Goal: Task Accomplishment & Management: Manage account settings

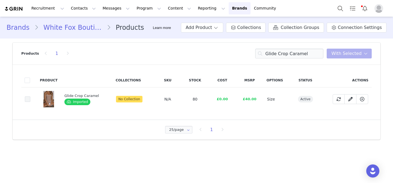
click at [28, 97] on span at bounding box center [27, 98] width 5 height 5
click at [30, 96] on input "54979fff-cc00-47f5-82af-c3895c9a6710" at bounding box center [30, 96] width 0 height 0
click at [358, 56] on span "With Selected" at bounding box center [346, 53] width 30 height 7
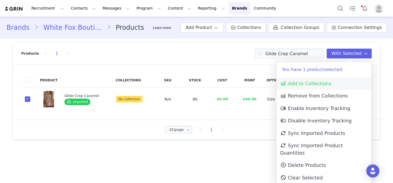
click at [328, 88] on link "Add to Collections" at bounding box center [323, 83] width 95 height 13
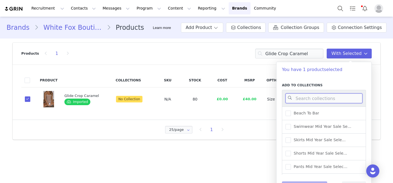
click at [318, 99] on input at bounding box center [323, 98] width 77 height 10
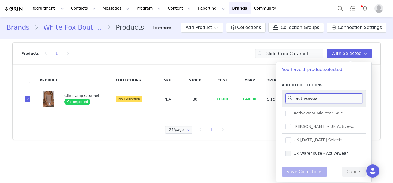
type input "activewea"
click at [328, 154] on span "UK Warehouse - Activewear" at bounding box center [319, 153] width 57 height 5
click at [291, 151] on input "UK Warehouse - Activewear" at bounding box center [291, 151] width 0 height 0
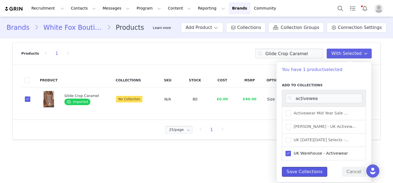
click at [304, 171] on button "Save Collections" at bounding box center [304, 172] width 45 height 10
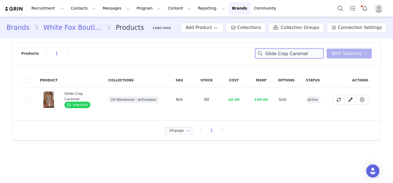
click at [274, 49] on input "Glide Crop Caramel" at bounding box center [289, 54] width 68 height 10
paste input "Keep Up High Waisted Shorts 4""
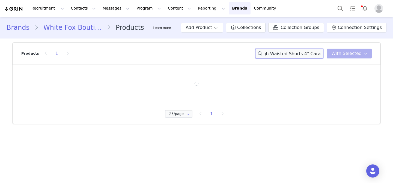
type input "Keep Up High Waisted Shorts 4" Caramel"
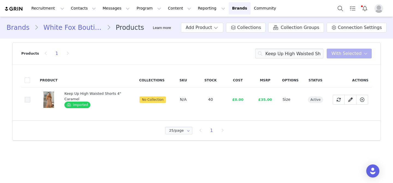
click at [29, 100] on span at bounding box center [27, 99] width 5 height 5
click at [30, 97] on input "f45603ee-f446-4ee2-87de-72220713e558" at bounding box center [30, 97] width 0 height 0
click at [350, 57] on button "With Selected" at bounding box center [349, 54] width 45 height 10
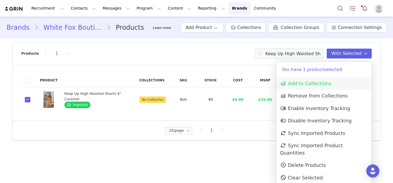
click at [341, 86] on link "Add to Collections" at bounding box center [323, 83] width 95 height 13
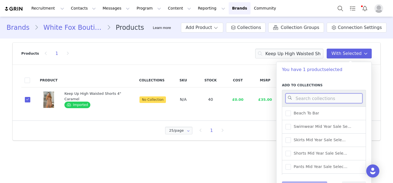
click at [332, 97] on input at bounding box center [323, 98] width 77 height 10
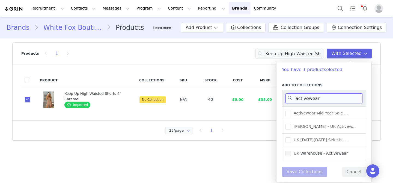
type input "activewear"
click at [334, 151] on span "UK Warehouse - Activewear" at bounding box center [319, 153] width 57 height 5
click at [291, 151] on input "UK Warehouse - Activewear" at bounding box center [291, 151] width 0 height 0
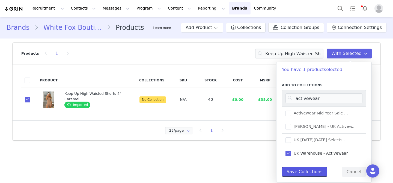
click at [311, 171] on button "Save Collections" at bounding box center [304, 172] width 45 height 10
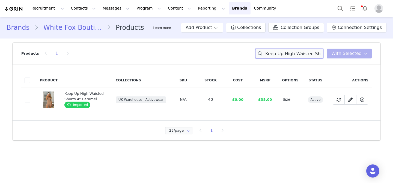
click at [286, 50] on input "Keep Up High Waisted Shorts 4" Caramel" at bounding box center [289, 54] width 68 height 10
paste input "inetic Flare Jumpsuit Black"
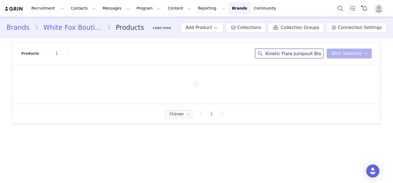
type input "Kinetic Flare Jumpsuit Black"
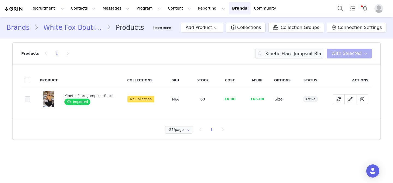
click at [28, 97] on span at bounding box center [27, 98] width 5 height 5
click at [30, 96] on input "a91447ea-90ea-4821-a4a4-39036d9553a2" at bounding box center [30, 96] width 0 height 0
click at [340, 52] on span "With Selected" at bounding box center [346, 53] width 30 height 7
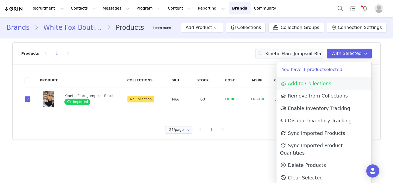
click at [326, 82] on span "Add to Collections" at bounding box center [305, 83] width 51 height 5
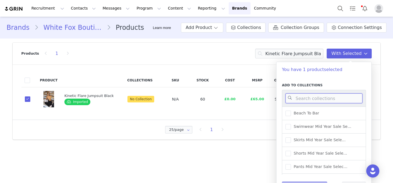
click at [325, 100] on input at bounding box center [323, 98] width 77 height 10
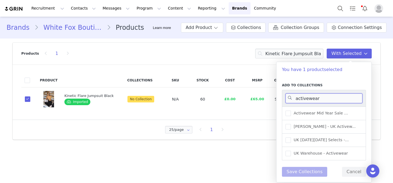
type input "activewear"
click at [312, 157] on div "UK Warehouse - Activewear" at bounding box center [324, 153] width 84 height 13
click at [308, 154] on span "UK Warehouse - Activewear" at bounding box center [319, 153] width 57 height 5
click at [291, 151] on input "UK Warehouse - Activewear" at bounding box center [291, 151] width 0 height 0
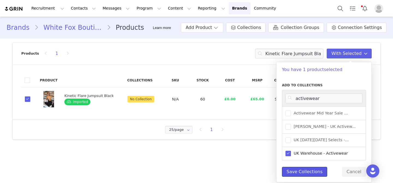
click at [302, 172] on button "Save Collections" at bounding box center [304, 172] width 45 height 10
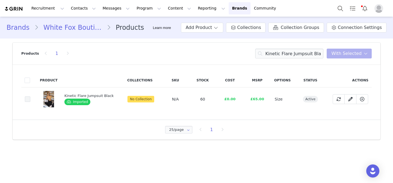
click at [29, 98] on span at bounding box center [27, 98] width 5 height 5
click at [30, 96] on input "a91447ea-90ea-4821-a4a4-39036d9553a2" at bounding box center [30, 96] width 0 height 0
click at [351, 53] on span "With Selected" at bounding box center [346, 53] width 30 height 7
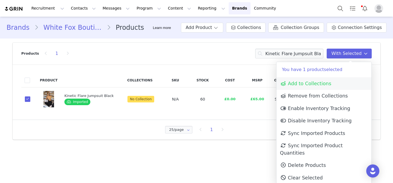
click at [323, 87] on link "Add to Collections" at bounding box center [323, 83] width 95 height 13
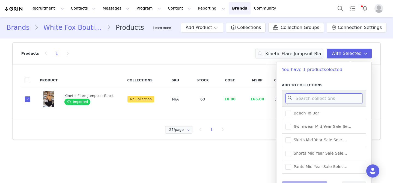
click at [319, 98] on input at bounding box center [323, 98] width 77 height 10
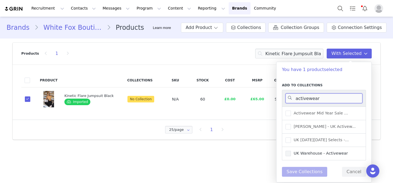
type input "activewear"
click at [329, 154] on span "UK Warehouse - Activewear" at bounding box center [319, 153] width 57 height 5
click at [291, 151] on input "UK Warehouse - Activewear" at bounding box center [291, 151] width 0 height 0
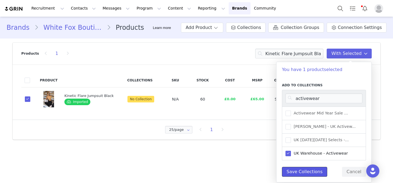
click at [310, 172] on button "Save Collections" at bounding box center [304, 172] width 45 height 10
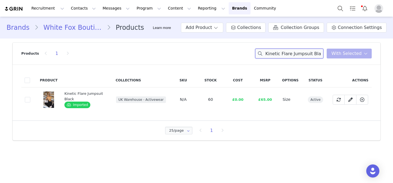
click at [284, 55] on input "Kinetic Flare Jumpsuit Black" at bounding box center [289, 54] width 68 height 10
paste input "Progression Foldover Flare Leggings"
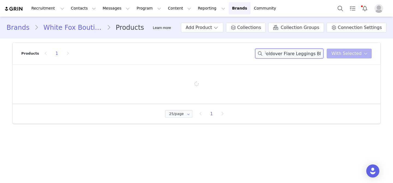
type input "Progression Foldover Flare Leggings Black"
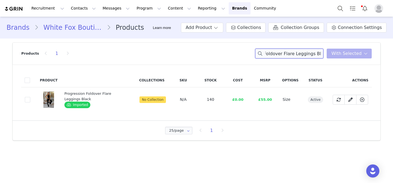
scroll to position [0, 0]
click at [27, 100] on span at bounding box center [27, 99] width 5 height 5
click at [30, 97] on input "c9925106-0529-4109-aa0d-7c4ba2aa4803" at bounding box center [30, 97] width 0 height 0
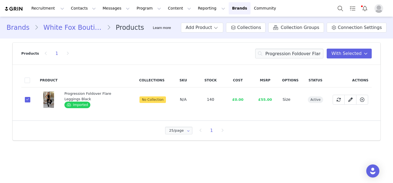
click at [357, 61] on div "Products 1 Progression Foldover Flare Leggings Black With Selected" at bounding box center [196, 54] width 350 height 22
click at [350, 56] on span "With Selected" at bounding box center [346, 53] width 30 height 7
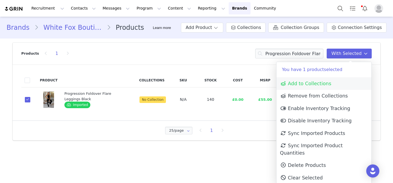
click at [319, 86] on span "Add to Collections" at bounding box center [305, 83] width 51 height 5
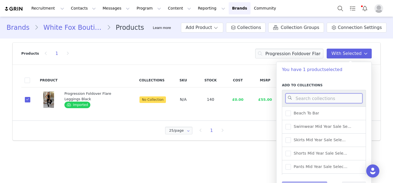
click at [319, 98] on input at bounding box center [323, 98] width 77 height 10
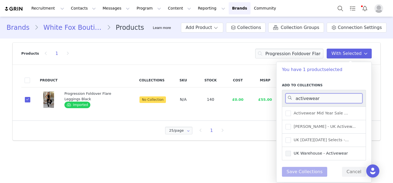
type input "activewear"
click at [322, 151] on span "UK Warehouse - Activewear" at bounding box center [319, 153] width 57 height 5
click at [291, 151] on input "UK Warehouse - Activewear" at bounding box center [291, 151] width 0 height 0
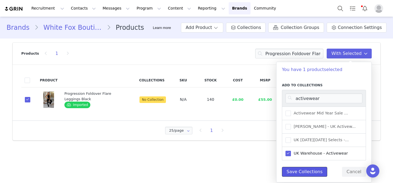
click at [312, 170] on button "Save Collections" at bounding box center [304, 172] width 45 height 10
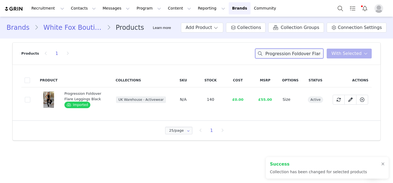
click at [297, 51] on input "Progression Foldover Flare Leggings Black" at bounding box center [289, 54] width 68 height 10
click at [288, 52] on input "Progression Foldover Flare Leggings Black" at bounding box center [289, 54] width 68 height 10
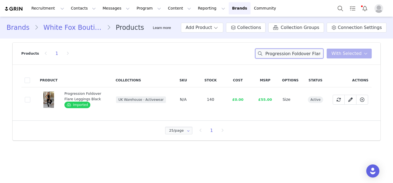
click at [288, 52] on input "Progression Foldover Flare Leggings Black" at bounding box center [289, 54] width 68 height 10
paste input "Out Of Chances Off Shoulder Sweater Ballet Pin"
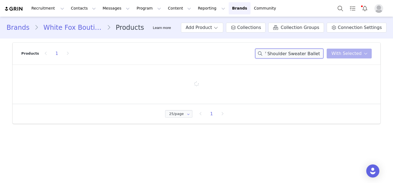
type input "Out Of Chances Off Shoulder Sweater Ballet Pink"
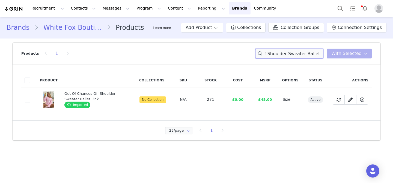
scroll to position [0, 0]
click at [23, 96] on td "0eaa026f-d644-4c16-8d76-cd08fea8dcd9" at bounding box center [28, 99] width 15 height 25
click at [26, 98] on span at bounding box center [27, 99] width 5 height 5
click at [30, 97] on input "0eaa026f-d644-4c16-8d76-cd08fea8dcd9" at bounding box center [30, 97] width 0 height 0
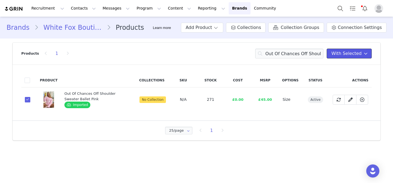
click at [339, 55] on span "With Selected" at bounding box center [346, 53] width 30 height 7
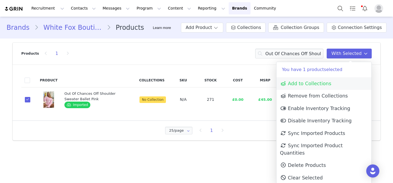
click at [317, 85] on span "Add to Collections" at bounding box center [305, 83] width 51 height 5
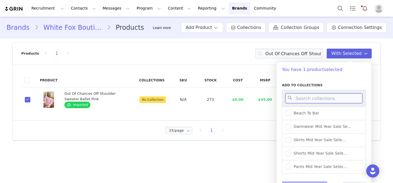
click at [318, 97] on input at bounding box center [323, 98] width 77 height 10
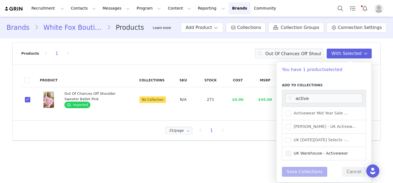
click at [324, 151] on span "UK Warehouse - Activewear" at bounding box center [319, 153] width 57 height 5
click at [291, 151] on input "UK Warehouse - Activewear" at bounding box center [291, 151] width 0 height 0
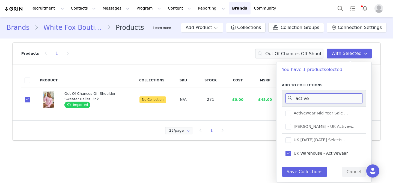
drag, startPoint x: 317, startPoint y: 99, endPoint x: 286, endPoint y: 95, distance: 31.1
click at [286, 95] on input "active" at bounding box center [323, 98] width 77 height 10
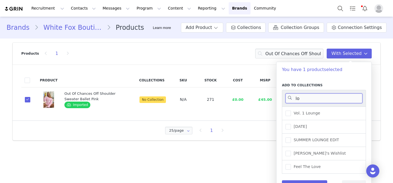
type input "l"
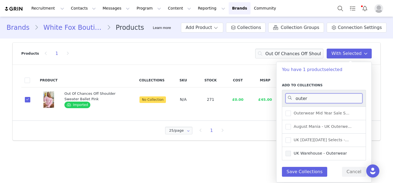
type input "outer"
click at [331, 152] on span "UK Warehouse - Outerwear" at bounding box center [319, 153] width 56 height 5
click at [291, 151] on input "UK Warehouse - Outerwear" at bounding box center [291, 151] width 0 height 0
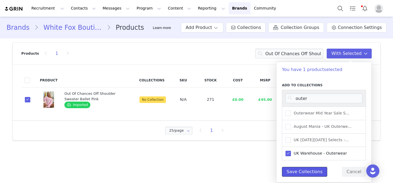
click at [310, 172] on button "Save Collections" at bounding box center [304, 172] width 45 height 10
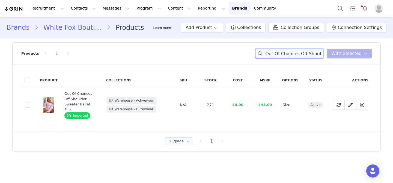
click at [287, 56] on input "Out Of Chances Off Shoulder Sweater Ballet Pink" at bounding box center [289, 54] width 68 height 10
paste input "Always Moving Quilted Tote Bag"
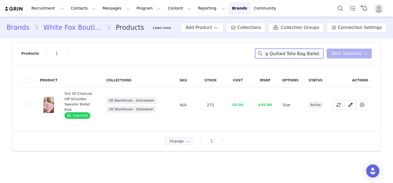
type input "Always Moving Quilted Tote Bag Ballet Pink"
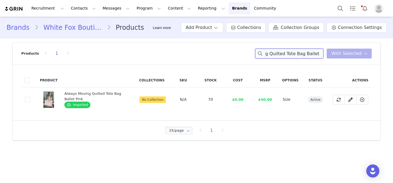
scroll to position [0, 0]
click at [26, 99] on span at bounding box center [27, 99] width 5 height 5
click at [30, 97] on input "3e29129c-1e7d-4de3-865a-ad298236a35b" at bounding box center [30, 97] width 0 height 0
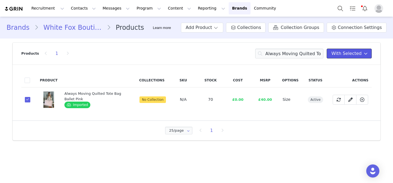
click at [349, 57] on button "With Selected" at bounding box center [349, 54] width 45 height 10
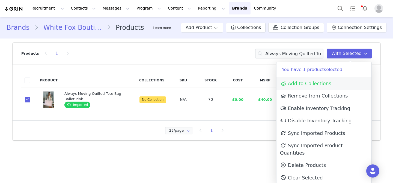
click at [334, 83] on link "Add to Collections" at bounding box center [323, 83] width 95 height 13
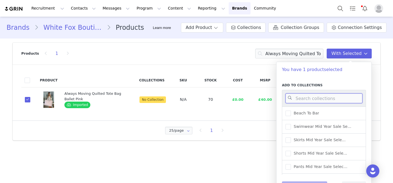
click at [331, 96] on input at bounding box center [323, 98] width 77 height 10
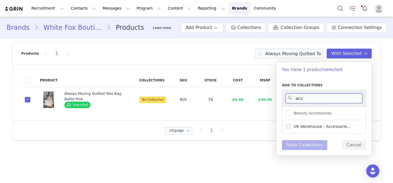
type input "acc"
click at [303, 128] on span "UK Warehouse - Accessorie..." at bounding box center [321, 126] width 60 height 5
click at [291, 124] on input "UK Warehouse - Accessorie..." at bounding box center [291, 124] width 0 height 0
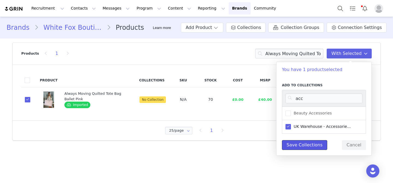
click at [299, 142] on button "Save Collections" at bounding box center [304, 145] width 45 height 10
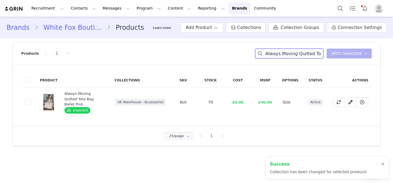
click at [281, 56] on input "Always Moving Quilted Tote Bag Ballet Pink" at bounding box center [289, 54] width 68 height 10
paste input "Mad For You Long Sleeve Top Blac"
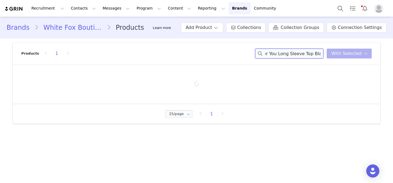
type input "Mad For You Long Sleeve Top Black"
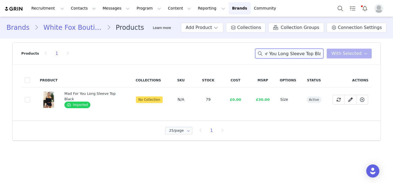
scroll to position [0, 0]
click at [30, 96] on td "50955f2a-0917-4bb2-8151-9795ddcce371" at bounding box center [28, 99] width 15 height 25
click at [29, 99] on span at bounding box center [27, 99] width 5 height 5
click at [30, 97] on input "50955f2a-0917-4bb2-8151-9795ddcce371" at bounding box center [30, 97] width 0 height 0
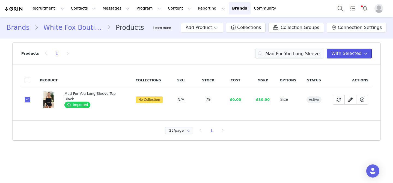
click at [361, 53] on button "With Selected" at bounding box center [349, 54] width 45 height 10
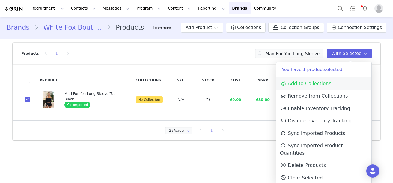
click at [297, 85] on span "Add to Collections" at bounding box center [305, 83] width 51 height 5
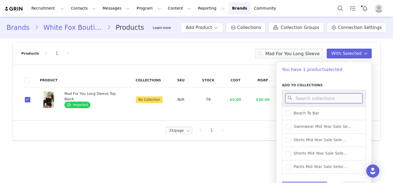
click at [301, 99] on input at bounding box center [323, 98] width 77 height 10
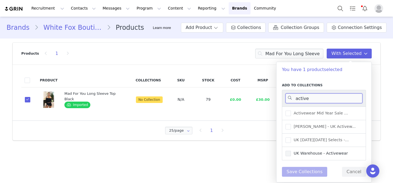
type input "active"
click at [324, 152] on span "UK Warehouse - Activewear" at bounding box center [319, 153] width 57 height 5
click at [291, 151] on input "UK Warehouse - Activewear" at bounding box center [291, 151] width 0 height 0
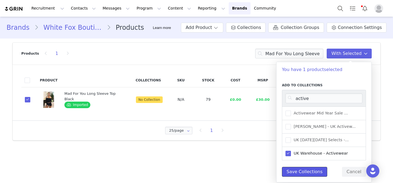
click at [313, 172] on button "Save Collections" at bounding box center [304, 172] width 45 height 10
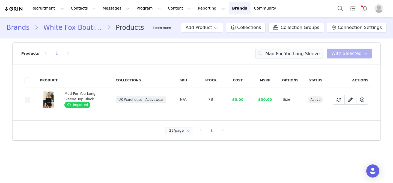
click at [29, 100] on span at bounding box center [27, 99] width 5 height 5
click at [30, 97] on input "50955f2a-0917-4bb2-8151-9795ddcce371" at bounding box center [30, 97] width 0 height 0
click at [342, 60] on div "Products 1 Mad For You Long Sleeve Top Black With Selected" at bounding box center [196, 54] width 350 height 22
click at [342, 55] on span "With Selected" at bounding box center [346, 53] width 30 height 7
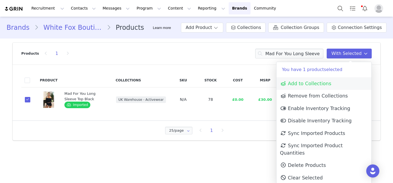
click at [331, 82] on link "Add to Collections" at bounding box center [323, 83] width 95 height 13
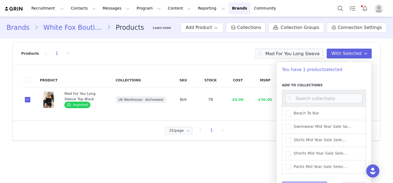
click at [331, 106] on div at bounding box center [324, 98] width 84 height 17
click at [329, 99] on input at bounding box center [323, 98] width 77 height 10
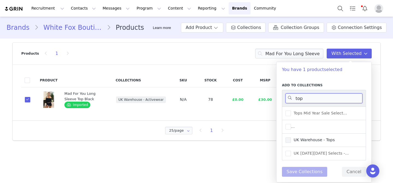
type input "top"
click at [321, 139] on span "UK Warehouse - Tops" at bounding box center [313, 139] width 44 height 5
click at [291, 137] on input "UK Warehouse - Tops" at bounding box center [291, 137] width 0 height 0
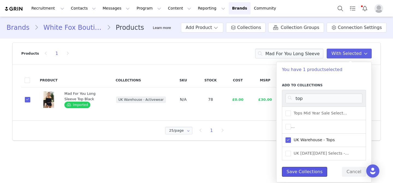
click at [316, 170] on button "Save Collections" at bounding box center [304, 172] width 45 height 10
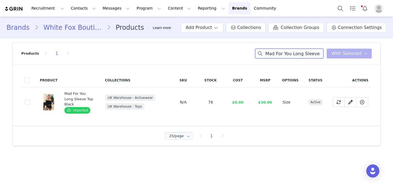
click at [298, 52] on input "Mad For You Long Sleeve Top Black" at bounding box center [289, 54] width 68 height 10
paste input "Just Try Again Boxy Zip Front Hoodie Grey Marle"
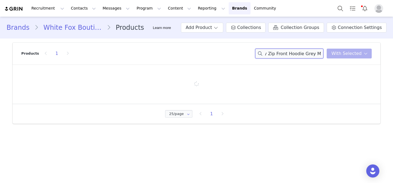
type input "Just Try Again Boxy Zip Front Hoodie Grey Marle"
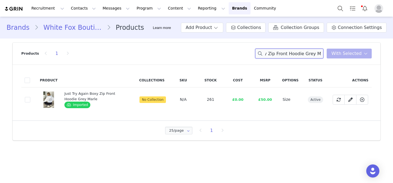
scroll to position [0, 0]
click at [26, 98] on span at bounding box center [27, 99] width 5 height 5
click at [30, 97] on input "f6c2def9-7bf6-4e70-85fc-0a6430741369" at bounding box center [30, 97] width 0 height 0
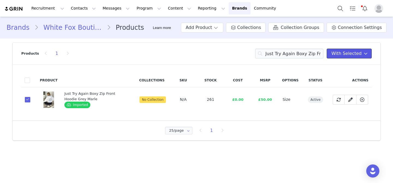
click at [345, 58] on button "With Selected" at bounding box center [349, 54] width 45 height 10
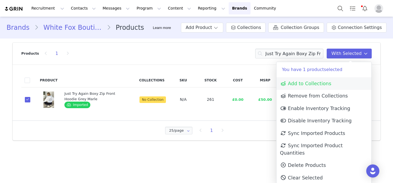
click at [326, 87] on link "Add to Collections" at bounding box center [323, 83] width 95 height 13
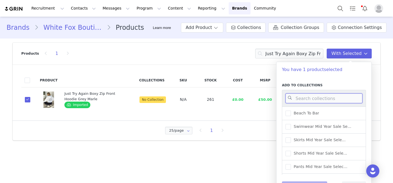
click at [325, 99] on input at bounding box center [323, 98] width 77 height 10
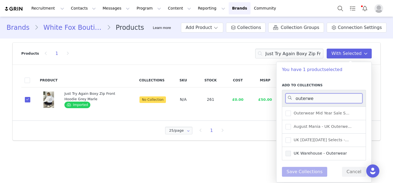
type input "outerwe"
click at [327, 155] on span "UK Warehouse - Outerwear" at bounding box center [319, 153] width 56 height 5
click at [291, 151] on input "UK Warehouse - Outerwear" at bounding box center [291, 151] width 0 height 0
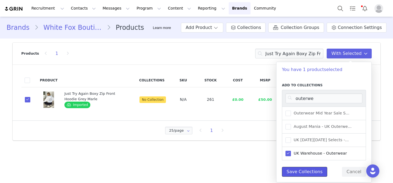
click at [308, 172] on button "Save Collections" at bounding box center [304, 172] width 45 height 10
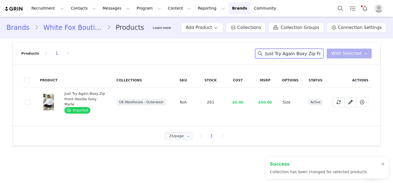
click at [307, 53] on input "Just Try Again Boxy Zip Front Hoodie Grey Marle" at bounding box center [289, 54] width 68 height 10
paste input "Up The Hill Sweater Ballet Pink"
click at [307, 53] on input "Just Try Again Boxy Up The Hill Sweater Ballet Pink Zip Front Hoodie Grey Marle" at bounding box center [289, 54] width 68 height 10
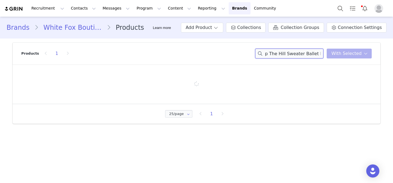
click at [307, 53] on input "Just Try Again Boxy Up The Hill Sweater Ballet Pink Zip Front Hoodie Grey Marle" at bounding box center [289, 54] width 68 height 10
paste input "Up The Hill Sweater Ballet Pink"
type input "Up The Hill Sweater Ballet Pink"
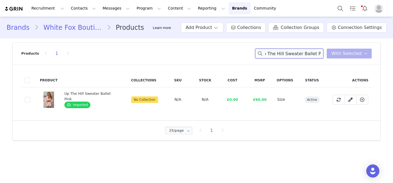
scroll to position [0, 0]
click at [26, 101] on span at bounding box center [27, 99] width 5 height 5
click at [30, 97] on input "345793a6-ae3c-447d-8f1b-775ac9f82039" at bounding box center [30, 97] width 0 height 0
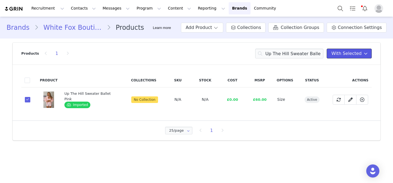
click at [342, 52] on span "With Selected" at bounding box center [346, 53] width 30 height 7
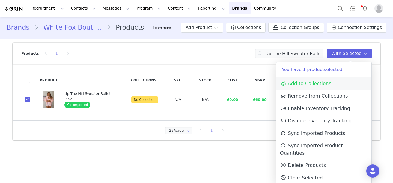
click at [327, 81] on span "Add to Collections" at bounding box center [305, 83] width 51 height 5
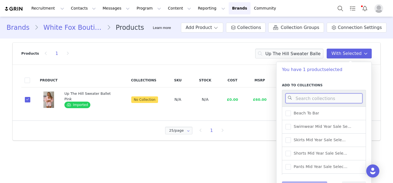
click at [323, 95] on input at bounding box center [323, 98] width 77 height 10
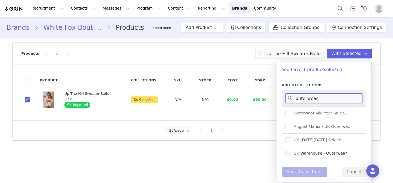
type input "outerwear"
click at [323, 153] on span "UK Warehouse - Outerwear" at bounding box center [319, 153] width 56 height 5
click at [291, 151] on input "UK Warehouse - Outerwear" at bounding box center [291, 151] width 0 height 0
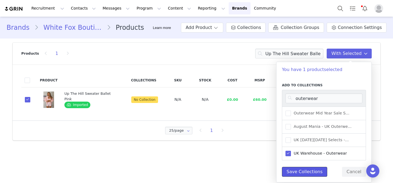
click at [312, 173] on button "Save Collections" at bounding box center [304, 172] width 45 height 10
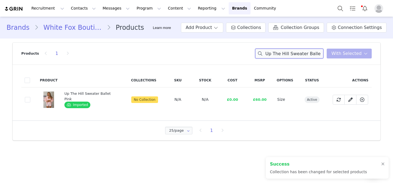
click at [304, 52] on input "Up The Hill Sweater Ballet Pink" at bounding box center [289, 54] width 68 height 10
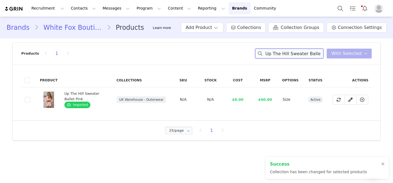
click at [304, 52] on input "Up The Hill Sweater Ballet Pink" at bounding box center [289, 54] width 68 height 10
paste input "Caramel"
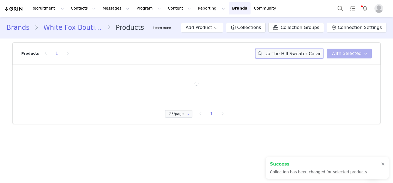
type input "Up The Hill Sweater Caramel"
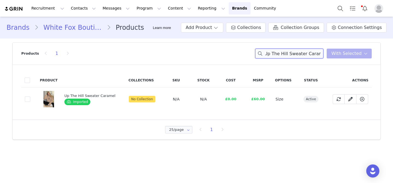
scroll to position [0, 0]
click at [26, 96] on span at bounding box center [27, 98] width 5 height 5
click at [30, 96] on input "810b5345-ee79-41d9-8536-de97c2a40286" at bounding box center [30, 96] width 0 height 0
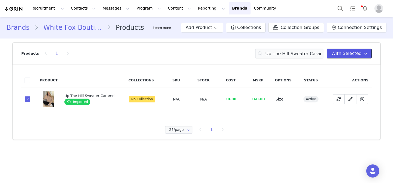
click at [352, 52] on span "With Selected" at bounding box center [346, 53] width 30 height 7
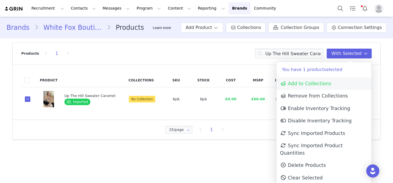
click at [321, 84] on span "Add to Collections" at bounding box center [305, 83] width 51 height 5
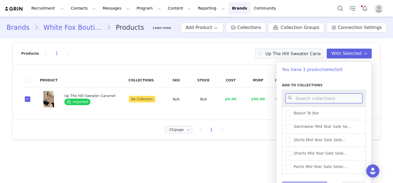
click at [324, 93] on input at bounding box center [323, 98] width 77 height 10
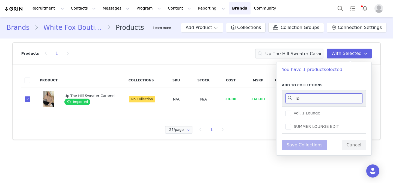
type input "l"
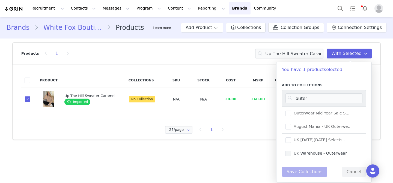
click at [332, 152] on span "UK Warehouse - Outerwear" at bounding box center [319, 153] width 56 height 5
click at [291, 151] on input "UK Warehouse - Outerwear" at bounding box center [291, 151] width 0 height 0
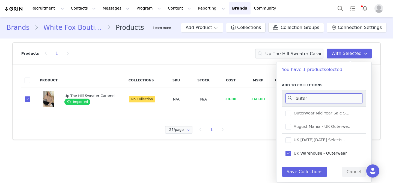
drag, startPoint x: 310, startPoint y: 98, endPoint x: 282, endPoint y: 98, distance: 27.8
click at [282, 98] on div "outer" at bounding box center [324, 98] width 84 height 17
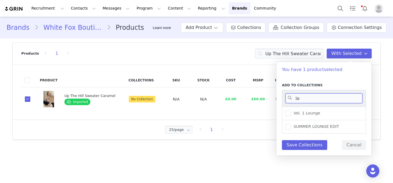
type input "l"
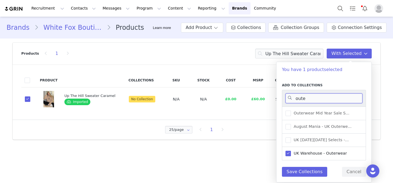
type input "outer"
drag, startPoint x: 319, startPoint y: 100, endPoint x: 293, endPoint y: 99, distance: 26.2
click at [293, 99] on input "outer" at bounding box center [323, 98] width 77 height 10
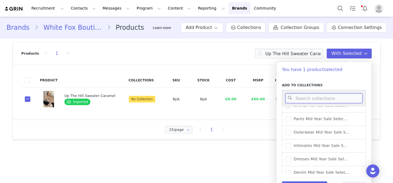
scroll to position [57, 0]
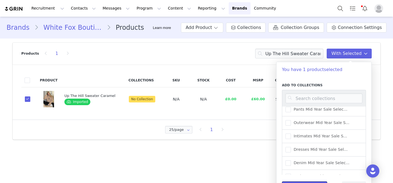
click at [310, 181] on button "Save Collections" at bounding box center [304, 186] width 45 height 10
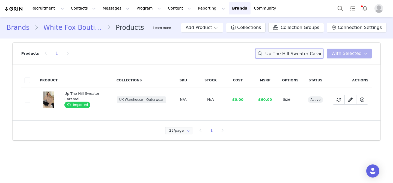
click at [293, 51] on input "Up The Hill Sweater Caramel" at bounding box center [289, 54] width 68 height 10
paste input "Black"
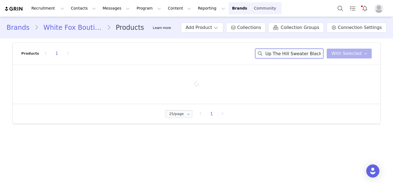
type input "Up The Hill Sweater Black"
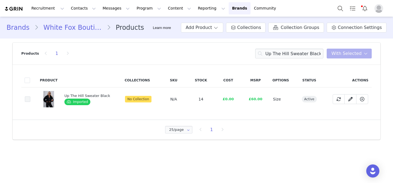
click at [30, 99] on span at bounding box center [27, 98] width 5 height 5
click at [30, 96] on input "2f034616-ef46-4afd-93da-21d039d76190" at bounding box center [30, 96] width 0 height 0
click at [352, 54] on span "With Selected" at bounding box center [346, 53] width 30 height 7
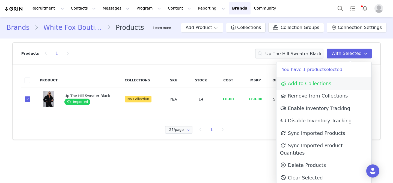
click at [331, 79] on link "Add to Collections" at bounding box center [323, 83] width 95 height 13
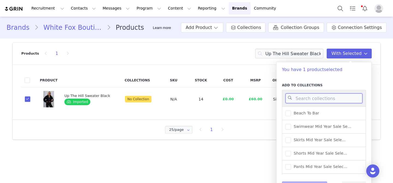
click at [312, 101] on input at bounding box center [323, 98] width 77 height 10
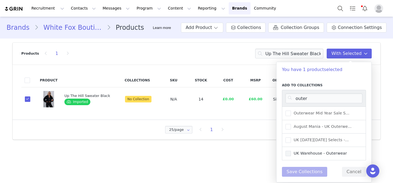
click at [326, 152] on span "UK Warehouse - Outerwear" at bounding box center [319, 153] width 56 height 5
click at [291, 151] on input "UK Warehouse - Outerwear" at bounding box center [291, 151] width 0 height 0
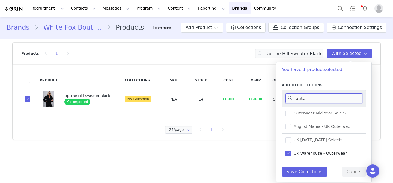
drag, startPoint x: 315, startPoint y: 100, endPoint x: 285, endPoint y: 100, distance: 29.2
click at [285, 100] on input "outer" at bounding box center [323, 98] width 77 height 10
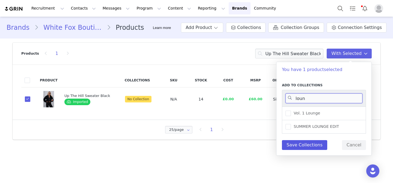
type input "loun"
click at [300, 147] on button "Save Collections" at bounding box center [304, 145] width 45 height 10
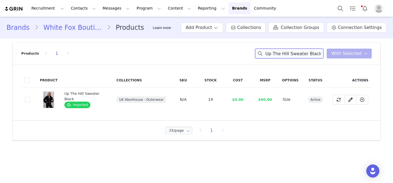
click at [308, 51] on input "Up The Hill Sweater Black" at bounding box center [289, 54] width 68 height 10
paste input "Race To You Jacket Ballet Pin"
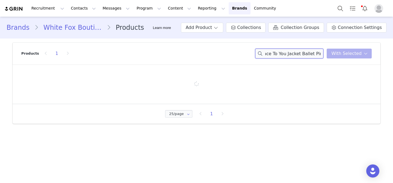
type input "Race To You Jacket Ballet Pink"
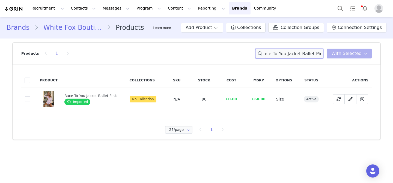
scroll to position [0, 0]
click at [30, 100] on span at bounding box center [27, 98] width 5 height 5
click at [30, 96] on input "eac13f22-836c-432f-9c54-361adf36e8b1" at bounding box center [30, 96] width 0 height 0
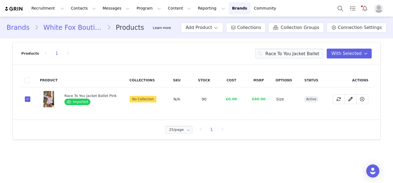
click at [355, 44] on div "Products 1 Race To You Jacket Ballet Pink With Selected" at bounding box center [196, 54] width 350 height 22
click at [355, 61] on div "Products 1 Race To You Jacket Ballet Pink With Selected" at bounding box center [196, 54] width 350 height 22
click at [352, 56] on span "With Selected" at bounding box center [346, 53] width 30 height 7
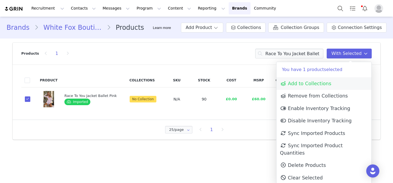
click at [331, 87] on link "Add to Collections" at bounding box center [323, 83] width 95 height 13
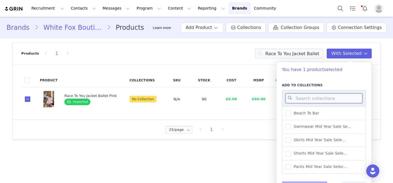
click at [321, 100] on input at bounding box center [323, 98] width 77 height 10
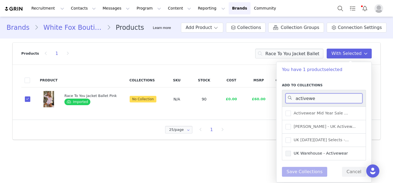
type input "activewe"
click at [320, 153] on span "UK Warehouse - Activewear" at bounding box center [319, 153] width 57 height 5
click at [291, 151] on input "UK Warehouse - Activewear" at bounding box center [291, 151] width 0 height 0
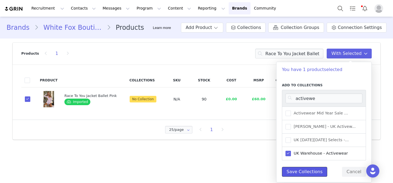
click at [312, 175] on button "Save Collections" at bounding box center [304, 172] width 45 height 10
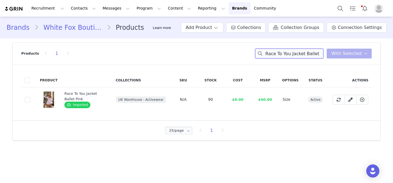
click at [297, 53] on input "Race To You Jacket Ballet Pink" at bounding box center [289, 54] width 68 height 10
paste input "Moving Fast Oversized Henley Sweater"
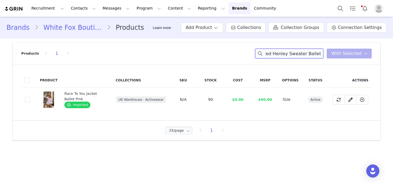
type input "Moving Fast Oversized Henley Sweater Ballet Pink"
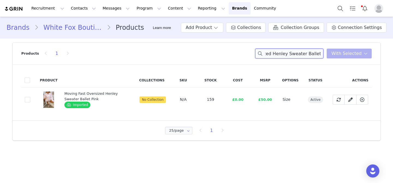
scroll to position [0, 0]
click at [26, 101] on span at bounding box center [27, 99] width 5 height 5
click at [30, 97] on input "2ccdfda9-9f37-40d9-a1e5-5fa4af8945e3" at bounding box center [30, 97] width 0 height 0
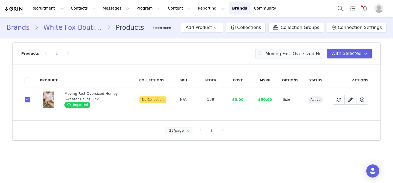
click at [364, 60] on div "Products 1 Moving Fast Oversized Henley Sweater Ballet Pink With Selected" at bounding box center [196, 54] width 350 height 22
click at [349, 55] on span "With Selected" at bounding box center [346, 53] width 30 height 7
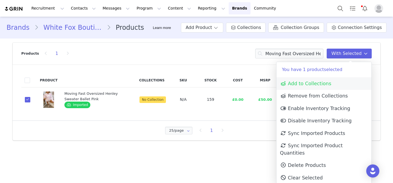
click at [340, 86] on link "Add to Collections" at bounding box center [323, 83] width 95 height 13
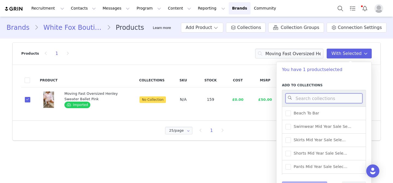
click at [330, 103] on input at bounding box center [323, 98] width 77 height 10
type input "a"
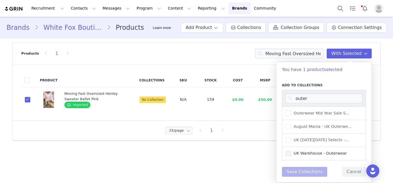
click at [334, 154] on span "UK Warehouse - Outerwear" at bounding box center [319, 153] width 56 height 5
click at [291, 151] on input "UK Warehouse - Outerwear" at bounding box center [291, 151] width 0 height 0
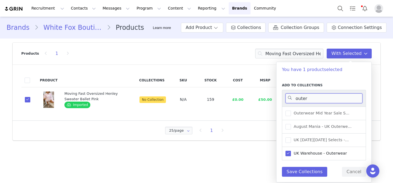
drag, startPoint x: 308, startPoint y: 97, endPoint x: 292, endPoint y: 97, distance: 15.8
click at [292, 97] on input "outer" at bounding box center [323, 98] width 77 height 10
type input "top"
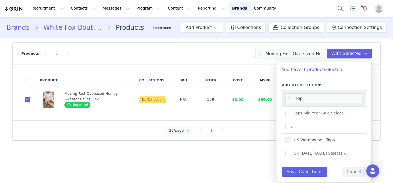
click at [305, 138] on span "UK Warehouse - Tops" at bounding box center [313, 139] width 44 height 5
click at [291, 137] on input "UK Warehouse - Tops" at bounding box center [291, 137] width 0 height 0
click at [312, 175] on button "Save Collections" at bounding box center [304, 172] width 45 height 10
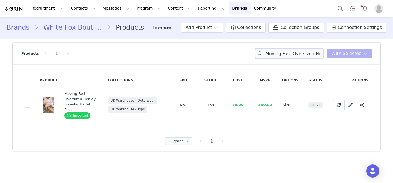
click at [317, 57] on input "Moving Fast Oversized Henley Sweater Ballet Pink" at bounding box center [289, 54] width 68 height 10
paste input "Wipe My Mind Strapless PU Bustier Blac"
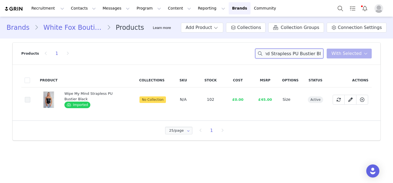
type input "Wipe My Mind Strapless PU Bustier Black"
click at [25, 101] on span at bounding box center [27, 99] width 5 height 5
click at [30, 97] on input "5d7c2b51-9e06-4784-88a5-fbde9145c0a0" at bounding box center [30, 97] width 0 height 0
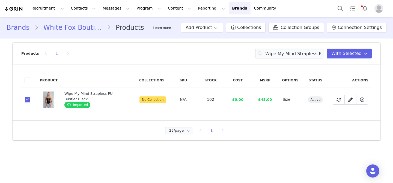
click at [341, 46] on div "Products 1 Wipe My Mind Strapless PU Bustier Black With Selected" at bounding box center [196, 54] width 350 height 22
click at [342, 55] on span "With Selected" at bounding box center [346, 53] width 30 height 7
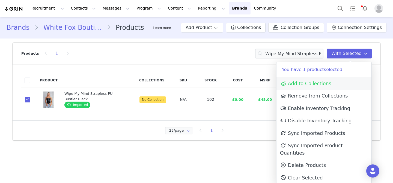
click at [316, 85] on span "Add to Collections" at bounding box center [305, 83] width 51 height 5
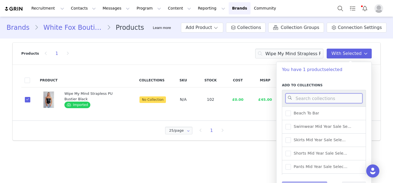
click at [332, 98] on input at bounding box center [323, 98] width 77 height 10
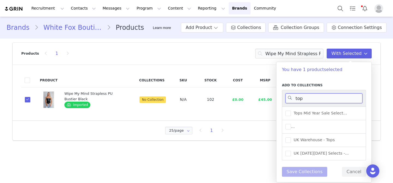
type input "top"
click at [309, 143] on div "UK Warehouse - Tops" at bounding box center [324, 139] width 84 height 13
click at [306, 141] on span "UK Warehouse - Tops" at bounding box center [313, 139] width 44 height 5
click at [291, 137] on input "UK Warehouse - Tops" at bounding box center [291, 137] width 0 height 0
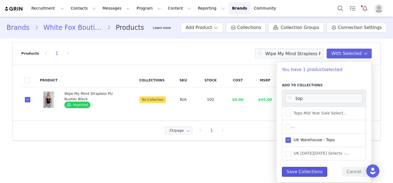
click at [310, 171] on button "Save Collections" at bounding box center [304, 172] width 45 height 10
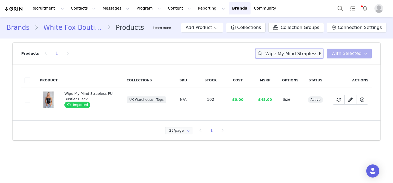
click at [287, 52] on input "Wipe My Mind Strapless PU Bustier Black" at bounding box center [289, 54] width 68 height 10
paste input "Deep Plum"
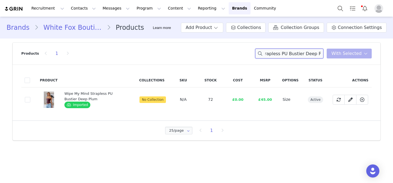
type input "Wipe My Mind Strapless PU Bustier Deep Plum"
click at [25, 99] on td "113ff1c3-0960-47a4-9209-b099ffdf4a8d" at bounding box center [28, 99] width 15 height 25
click at [26, 100] on span at bounding box center [27, 99] width 5 height 5
click at [30, 97] on input "113ff1c3-0960-47a4-9209-b099ffdf4a8d" at bounding box center [30, 97] width 0 height 0
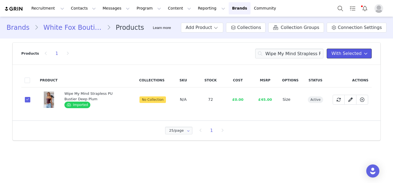
click at [341, 53] on span "With Selected" at bounding box center [346, 53] width 30 height 7
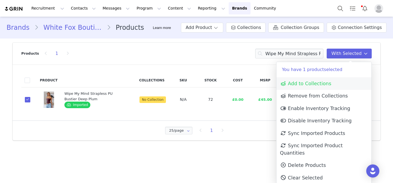
click at [324, 83] on span "Add to Collections" at bounding box center [305, 83] width 51 height 5
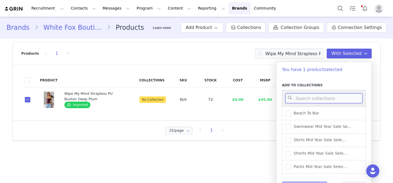
click at [319, 101] on input at bounding box center [323, 98] width 77 height 10
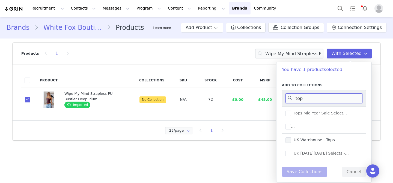
type input "top"
click at [329, 139] on span "UK Warehouse - Tops" at bounding box center [313, 139] width 44 height 5
click at [291, 137] on input "UK Warehouse - Tops" at bounding box center [291, 137] width 0 height 0
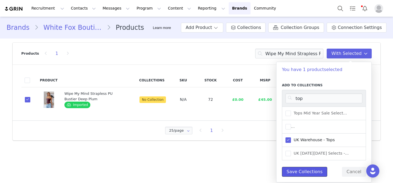
click at [313, 172] on button "Save Collections" at bounding box center [304, 172] width 45 height 10
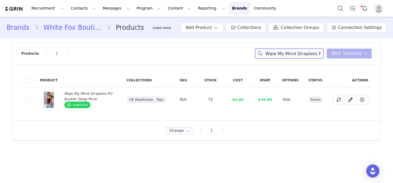
click at [304, 52] on input "Wipe My Mind Strapless PU Bustier Deep Plum" at bounding box center [289, 54] width 68 height 10
paste input "Let Go Of Your Heart Maxi Dress Chocolate"
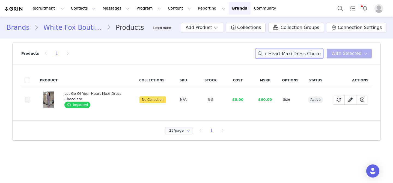
type input "Let Go Of Your Heart Maxi Dress Chocolate"
click at [29, 100] on span at bounding box center [27, 99] width 5 height 5
click at [30, 97] on input "ff604331-94f5-4965-9636-b2da0f10cf47" at bounding box center [30, 97] width 0 height 0
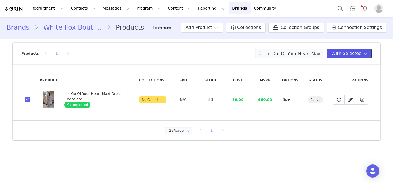
click at [335, 53] on span "With Selected" at bounding box center [346, 53] width 30 height 7
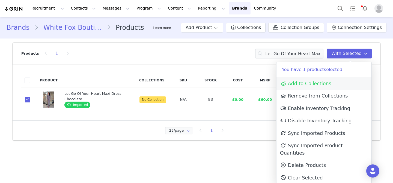
click at [297, 84] on span "Add to Collections" at bounding box center [305, 83] width 51 height 5
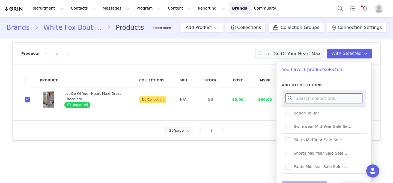
click at [302, 98] on input at bounding box center [323, 98] width 77 height 10
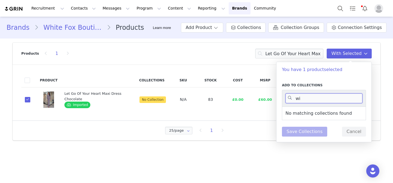
type input "w"
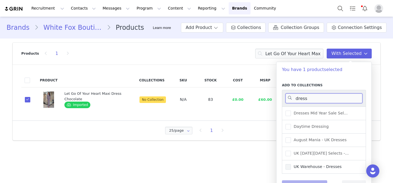
type input "dress"
click at [327, 168] on span "UK Warehouse - Dresses" at bounding box center [316, 166] width 51 height 5
click at [291, 164] on input "UK Warehouse - Dresses" at bounding box center [291, 164] width 0 height 0
click at [315, 181] on button "Save Collections" at bounding box center [304, 185] width 45 height 10
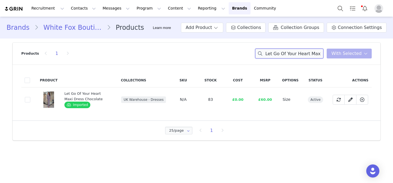
click at [277, 50] on input "Let Go Of Your Heart Maxi Dress Chocolate" at bounding box center [289, 54] width 68 height 10
click at [277, 51] on input "Let Go Of Your Heart Maxi Dress Chocolate" at bounding box center [289, 54] width 68 height 10
paste input "Always Evolving Halter Midi Dress Black"
click at [288, 55] on input "Always Evolving Halter Midi Dress Black" at bounding box center [289, 54] width 68 height 10
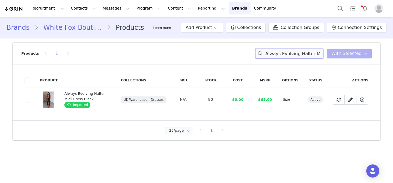
click at [288, 55] on input "Always Evolving Halter Midi Dress Black" at bounding box center [289, 54] width 68 height 10
paste input "head Of Schedule Long Sleeve Oversized Jersey Navy"
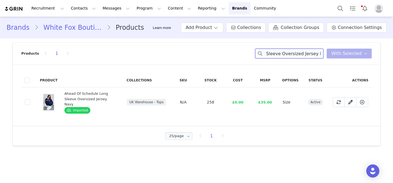
type input "Ahead Of Schedule Long Sleeve Oversized Jersey Navy"
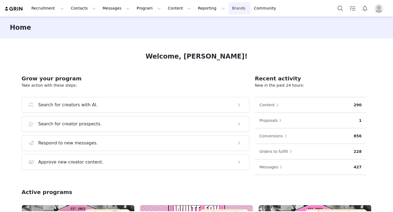
click at [229, 9] on link "Brands Brands" at bounding box center [240, 8] width 22 height 12
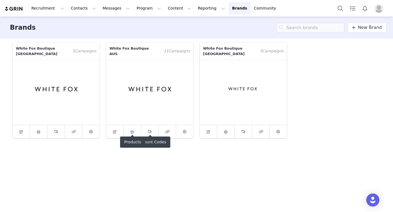
click at [132, 131] on link at bounding box center [132, 131] width 17 height 13
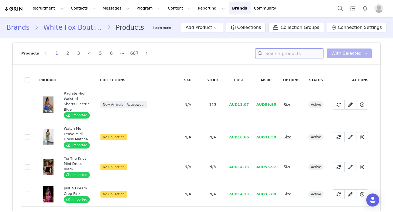
click at [276, 54] on input at bounding box center [289, 54] width 68 height 10
paste input "Free All Night Midi Skirt Black"
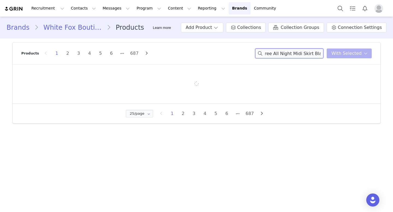
type input "Free All Night Midi Skirt Black"
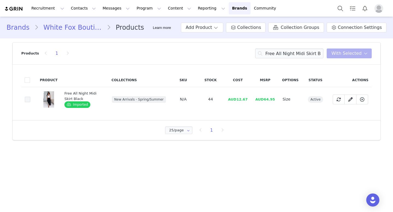
click at [26, 97] on span at bounding box center [27, 99] width 5 height 5
click at [30, 97] on input "284910aa-7036-4397-a353-b431bb95718b" at bounding box center [30, 97] width 0 height 0
click at [345, 57] on button "With Selected" at bounding box center [349, 54] width 45 height 10
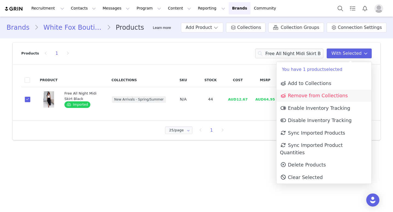
click at [324, 95] on span "Remove from Collections" at bounding box center [314, 95] width 68 height 5
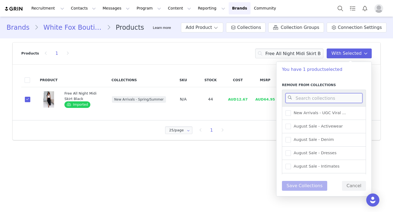
click at [321, 101] on input at bounding box center [323, 98] width 77 height 10
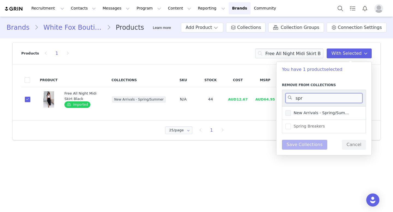
type input "spr"
click at [325, 114] on span "New Arrivals - Spring/Sum..." at bounding box center [320, 112] width 58 height 5
click at [291, 110] on input "New Arrivals - Spring/Sum..." at bounding box center [291, 110] width 0 height 0
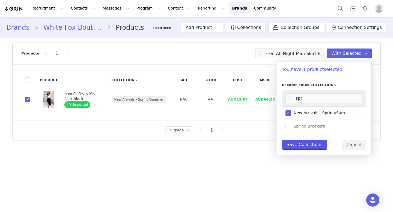
click at [310, 146] on button "Save Collections" at bounding box center [304, 145] width 45 height 10
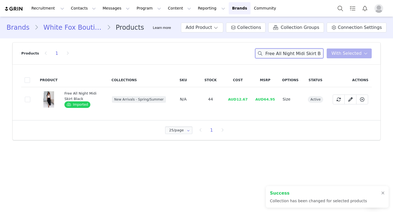
click at [298, 55] on input "Free All Night Midi Skirt Black" at bounding box center [289, 54] width 68 height 10
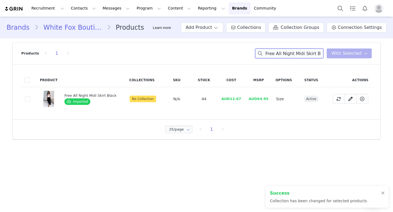
paste input "Eternal Energy Long Sleeve Mini Dress Burgundy"
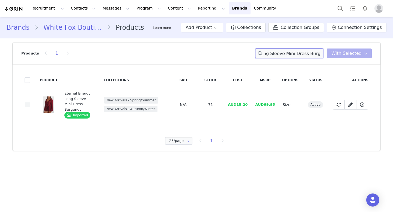
type input "Eternal Energy Long Sleeve Mini Dress Burgundy"
click at [29, 103] on span at bounding box center [27, 104] width 5 height 5
click at [30, 102] on input "c3abd38a-b1bd-4d5c-8fb1-8857e0db095a" at bounding box center [30, 102] width 0 height 0
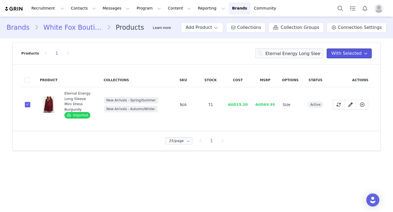
click at [361, 57] on button "With Selected" at bounding box center [349, 54] width 45 height 10
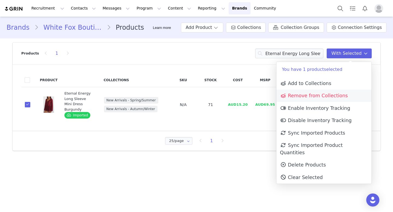
click at [336, 92] on link "Remove from Collections" at bounding box center [323, 96] width 95 height 13
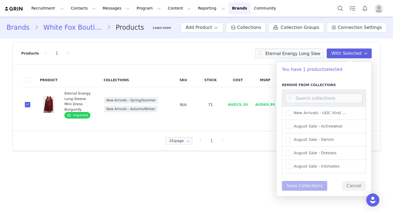
click at [326, 103] on div at bounding box center [324, 98] width 84 height 17
click at [324, 101] on input at bounding box center [323, 98] width 77 height 10
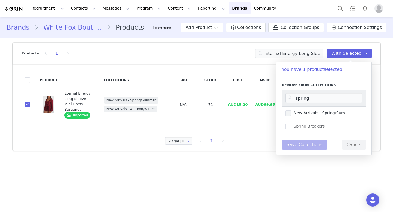
click at [330, 116] on label "New Arrivals - Spring/Sum..." at bounding box center [316, 113] width 63 height 7
click at [291, 110] on input "New Arrivals - Spring/Sum..." at bounding box center [291, 110] width 0 height 0
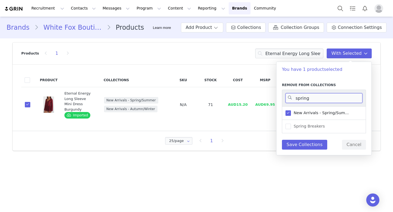
click at [315, 98] on input "spring" at bounding box center [323, 98] width 77 height 10
type input "s"
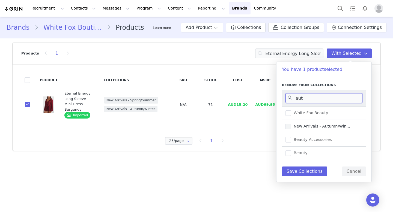
type input "aut"
click at [322, 125] on span "New Arrivals - Autumn/Win..." at bounding box center [320, 126] width 59 height 5
click at [291, 124] on input "New Arrivals - Autumn/Win..." at bounding box center [291, 124] width 0 height 0
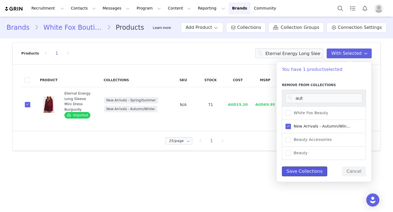
click at [306, 174] on button "Save Collections" at bounding box center [304, 172] width 45 height 10
